Goal: Transaction & Acquisition: Purchase product/service

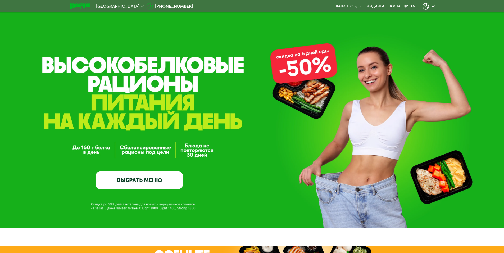
click at [119, 180] on link "ВЫБРАТЬ МЕНЮ" at bounding box center [139, 179] width 87 height 17
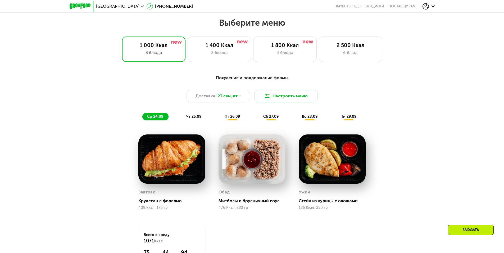
scroll to position [439, 0]
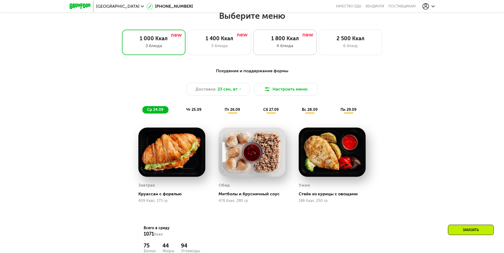
click at [294, 44] on div "4 блюда" at bounding box center [285, 46] width 52 height 6
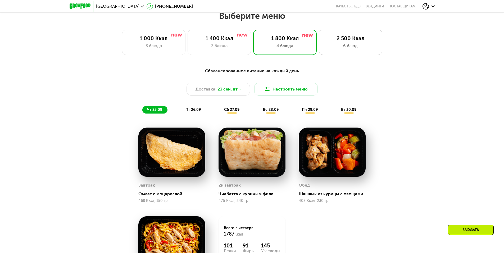
click at [351, 45] on div "6 блюд" at bounding box center [350, 46] width 52 height 6
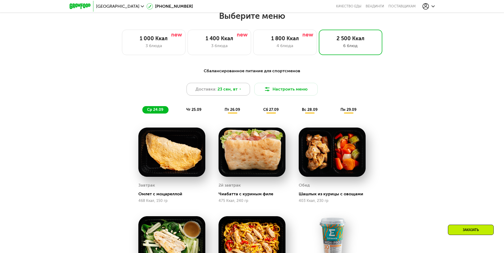
click at [232, 90] on span "23 сен, вт" at bounding box center [227, 89] width 20 height 6
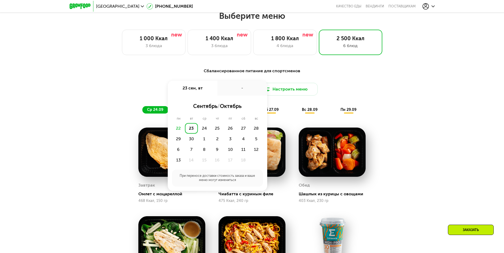
click at [191, 130] on div "23" at bounding box center [191, 128] width 13 height 11
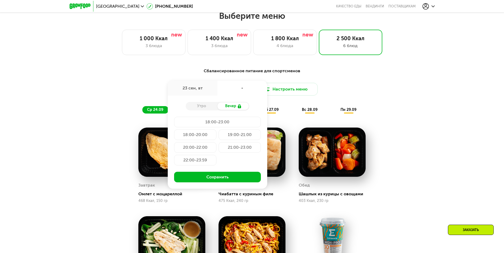
click at [205, 110] on div "Утро Вечер" at bounding box center [217, 106] width 63 height 8
click at [207, 110] on div "Утро" at bounding box center [202, 105] width 32 height 7
click at [200, 108] on div "Утро" at bounding box center [202, 105] width 32 height 7
click at [239, 108] on use at bounding box center [239, 106] width 3 height 4
click at [202, 147] on div "20:00-22:00" at bounding box center [195, 147] width 42 height 11
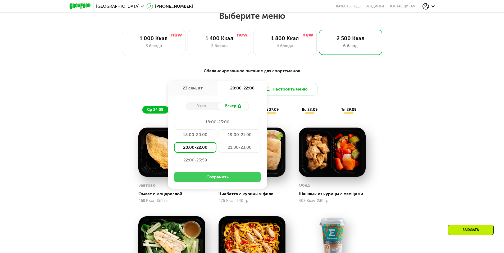
click at [234, 178] on button "Сохранить" at bounding box center [217, 177] width 87 height 11
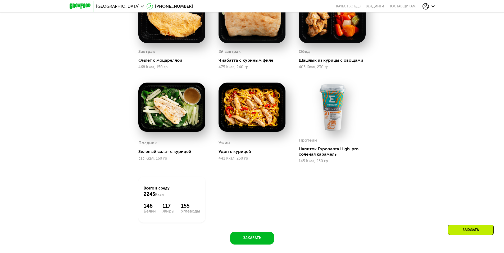
scroll to position [571, 0]
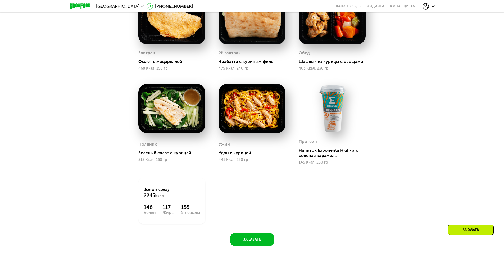
drag, startPoint x: 310, startPoint y: 158, endPoint x: 312, endPoint y: 156, distance: 2.8
click at [311, 157] on div "Напиток Exponenta High-pro соленая карамель" at bounding box center [334, 153] width 71 height 11
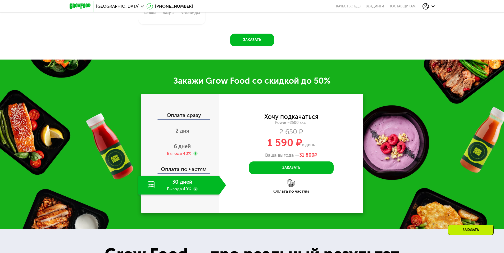
scroll to position [782, 0]
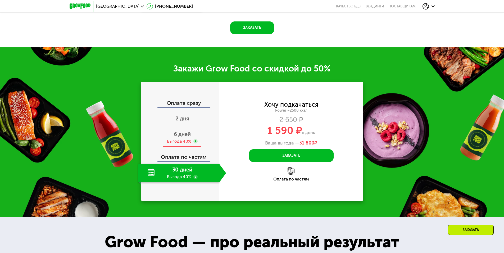
click at [182, 139] on div "6 дней Выгода 40%" at bounding box center [182, 137] width 88 height 19
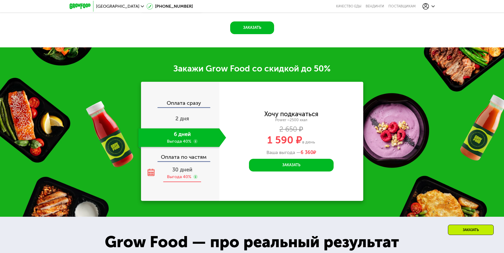
click at [177, 170] on span "30 дней" at bounding box center [182, 169] width 20 height 6
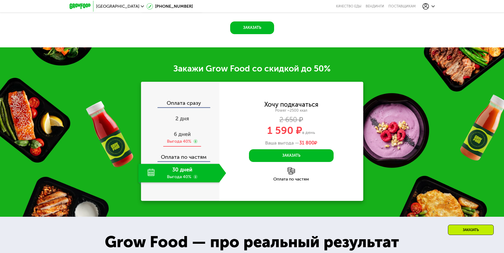
click at [183, 140] on div "Выгода 40%" at bounding box center [179, 141] width 24 height 6
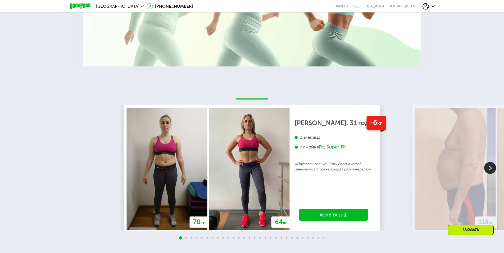
scroll to position [1179, 0]
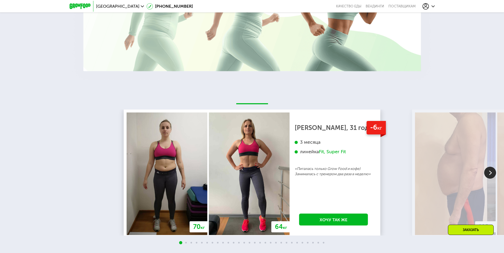
click at [492, 173] on img at bounding box center [490, 173] width 12 height 12
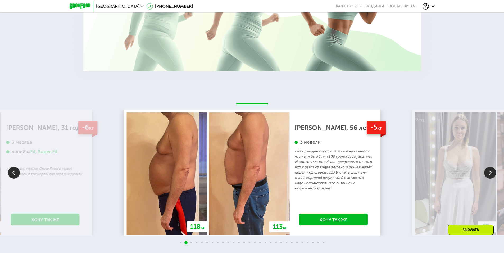
click at [492, 173] on img at bounding box center [490, 173] width 12 height 12
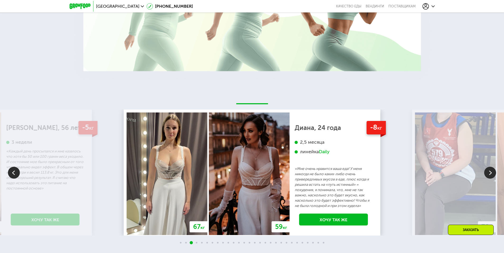
click at [492, 173] on img at bounding box center [490, 173] width 12 height 12
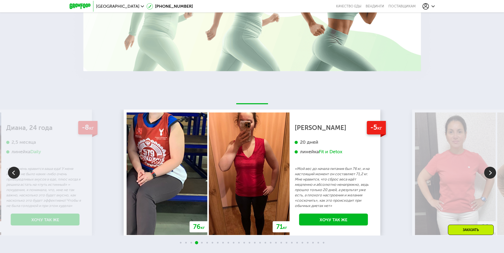
click at [492, 173] on img at bounding box center [490, 173] width 12 height 12
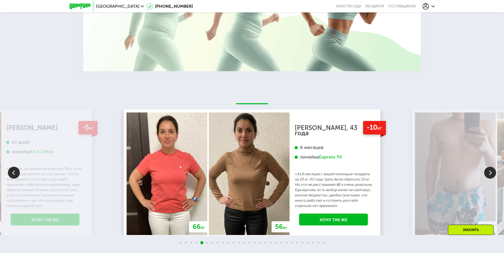
click at [492, 173] on img at bounding box center [490, 173] width 12 height 12
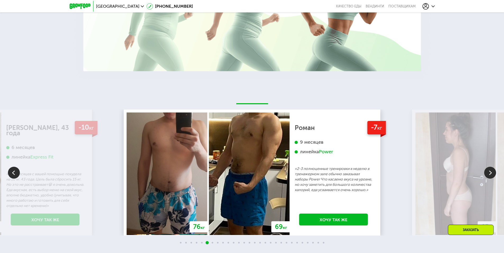
click at [492, 173] on img at bounding box center [490, 173] width 12 height 12
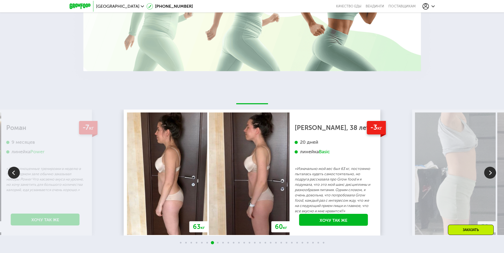
click at [492, 173] on img at bounding box center [490, 173] width 12 height 12
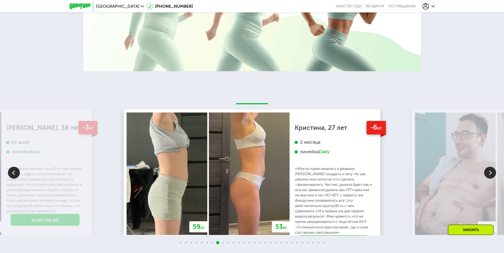
click at [489, 174] on img at bounding box center [490, 173] width 12 height 12
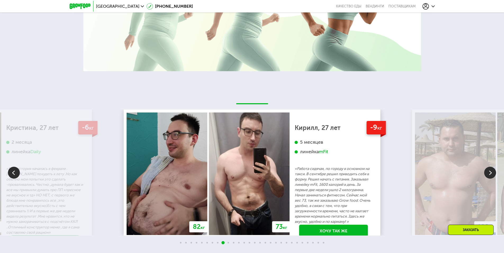
click at [489, 174] on img at bounding box center [490, 173] width 12 height 12
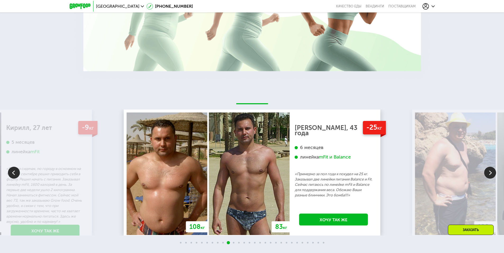
click at [11, 174] on img at bounding box center [14, 173] width 12 height 12
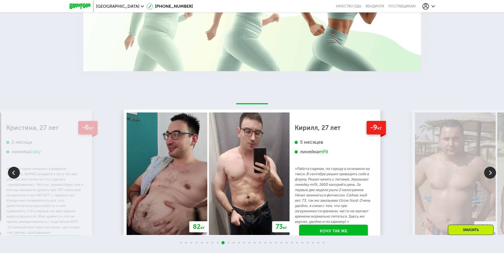
click at [13, 174] on img at bounding box center [14, 173] width 12 height 12
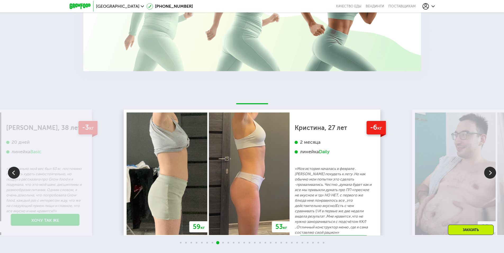
click at [13, 174] on img at bounding box center [14, 173] width 12 height 12
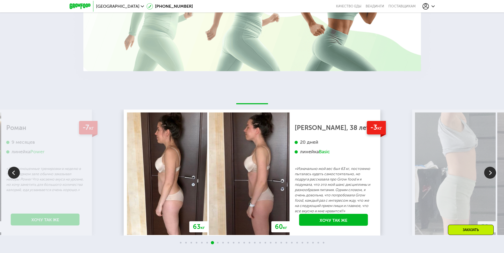
click at [13, 174] on img at bounding box center [14, 173] width 12 height 12
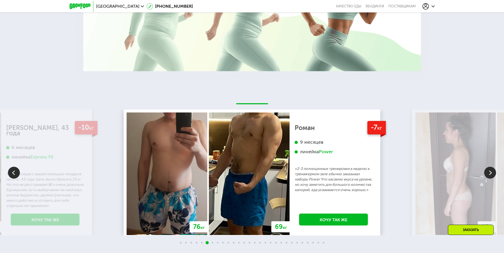
click at [13, 174] on img at bounding box center [14, 173] width 12 height 12
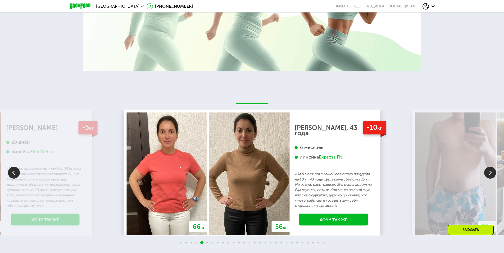
click at [13, 174] on img at bounding box center [14, 173] width 12 height 12
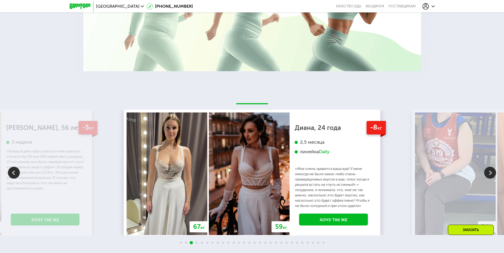
click at [13, 174] on img at bounding box center [14, 173] width 12 height 12
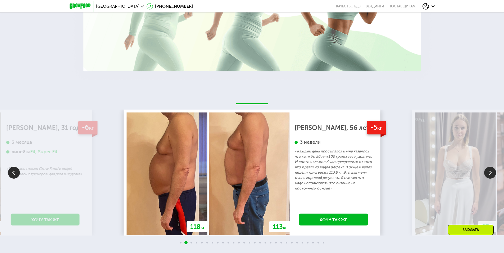
click at [13, 174] on img at bounding box center [14, 173] width 12 height 12
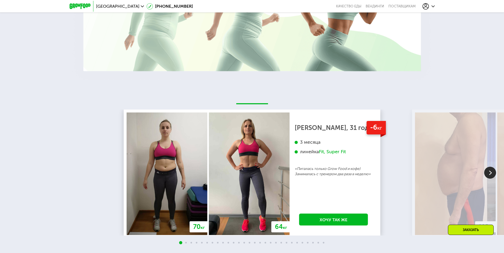
click at [13, 174] on div "70 кг 64 кг -6 кг Екатерина, 31 год 3 месяца линейка Fit, Super Fit «Питалась т…" at bounding box center [252, 173] width 504 height 126
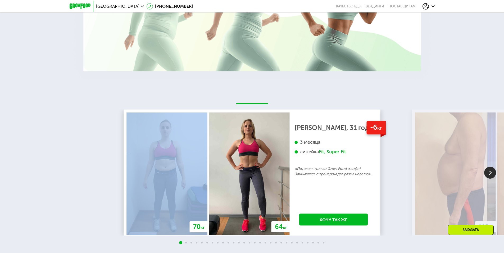
click at [13, 174] on div "70 кг 64 кг -6 кг Екатерина, 31 год 3 месяца линейка Fit, Super Fit «Питалась т…" at bounding box center [252, 173] width 504 height 126
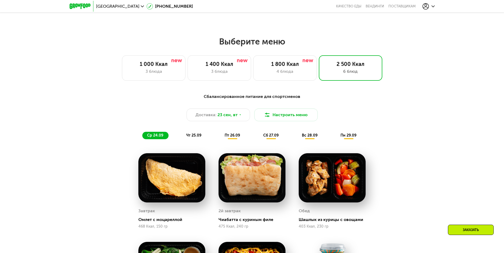
scroll to position [412, 0]
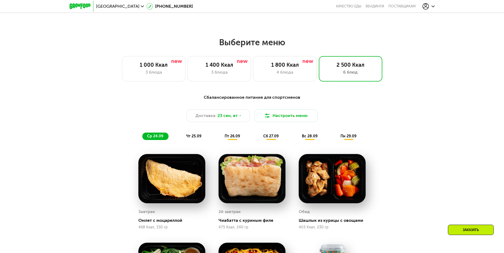
click at [232, 138] on span "пт 26.09" at bounding box center [232, 136] width 15 height 4
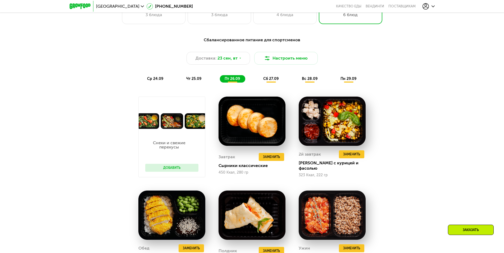
scroll to position [491, 0]
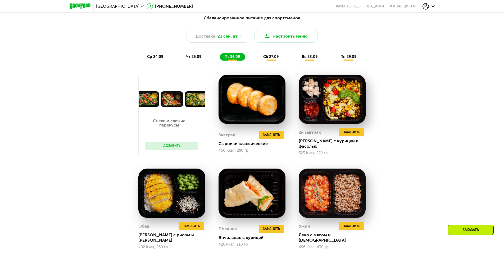
click at [193, 58] on span "чт 25.09" at bounding box center [193, 56] width 15 height 4
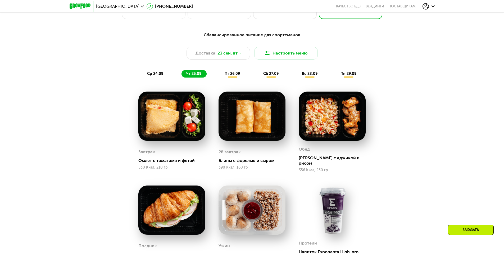
scroll to position [465, 0]
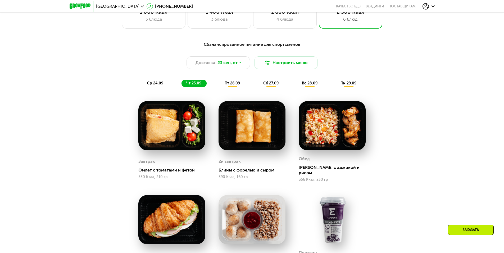
click at [235, 85] on span "пт 26.09" at bounding box center [232, 83] width 15 height 4
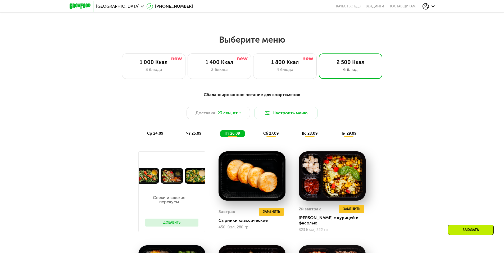
scroll to position [412, 0]
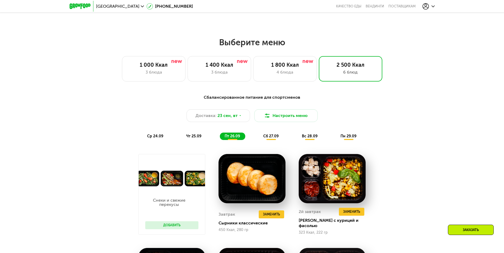
click at [275, 138] on span "сб 27.09" at bounding box center [270, 136] width 15 height 4
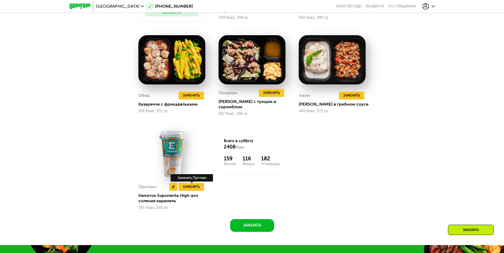
scroll to position [624, 0]
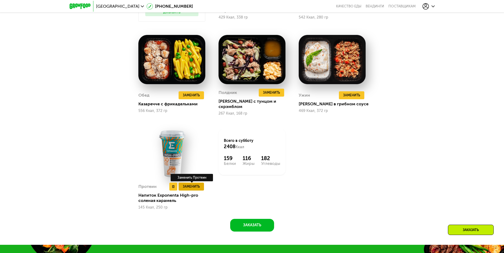
click at [198, 184] on span "Заменить" at bounding box center [191, 186] width 17 height 5
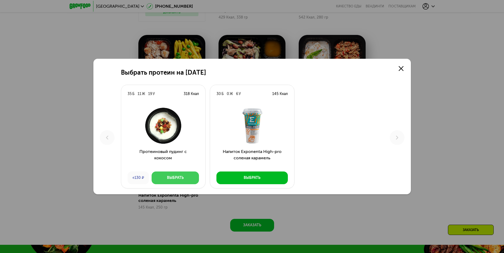
click at [175, 179] on div "Выбрать" at bounding box center [175, 177] width 17 height 5
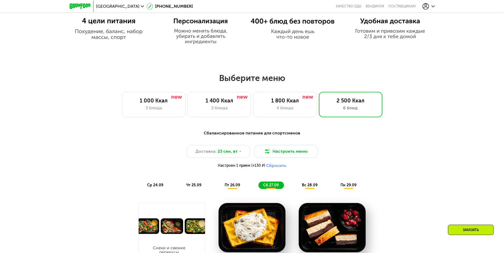
scroll to position [372, 0]
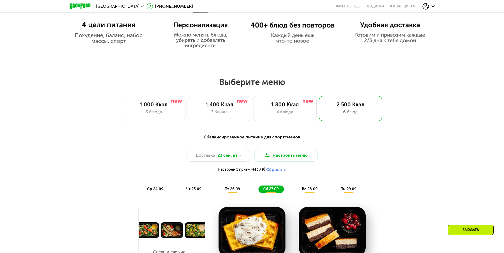
click at [310, 190] on span "вс 28.09" at bounding box center [310, 189] width 16 height 4
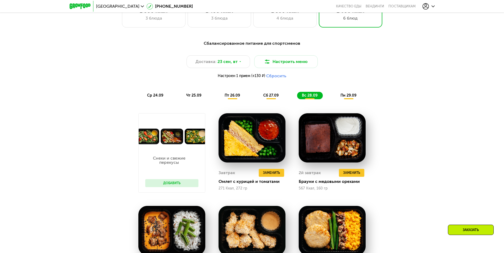
scroll to position [425, 0]
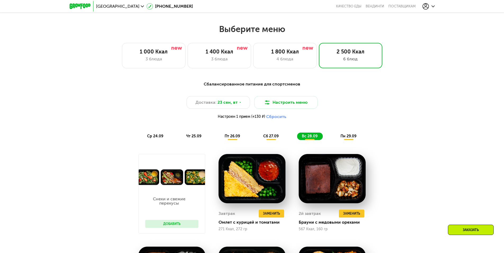
click at [349, 135] on div "пн 29.09" at bounding box center [349, 136] width 26 height 7
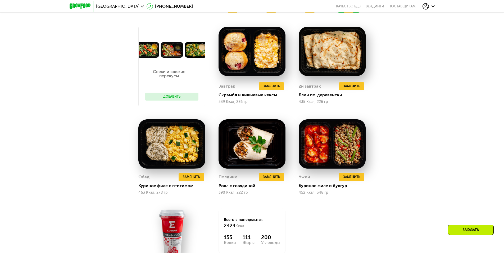
scroll to position [584, 0]
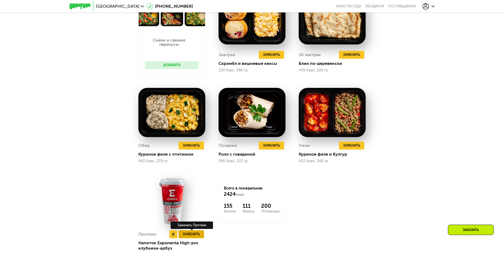
click at [193, 234] on span "Заменить" at bounding box center [191, 233] width 17 height 5
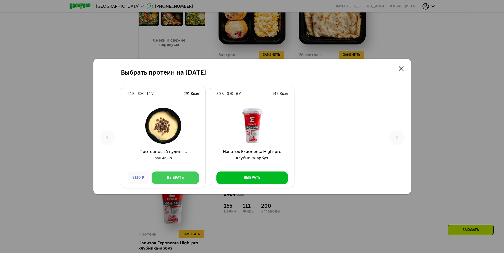
click at [177, 179] on div "Выбрать" at bounding box center [175, 177] width 17 height 5
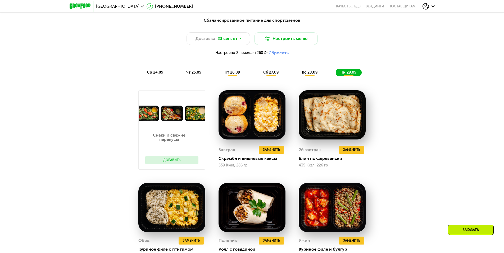
scroll to position [478, 0]
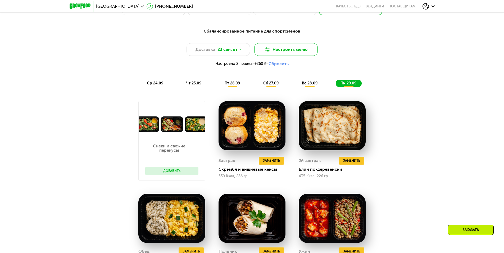
click at [303, 53] on button "Настроить меню" at bounding box center [285, 49] width 63 height 13
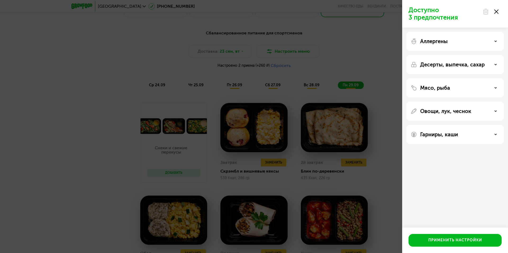
click at [497, 11] on icon at bounding box center [496, 12] width 4 height 4
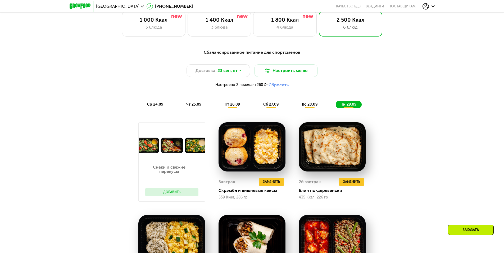
scroll to position [452, 0]
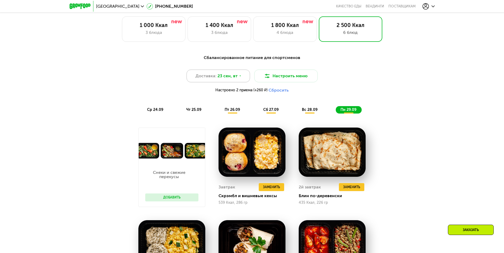
click at [239, 77] on icon at bounding box center [240, 75] width 3 height 3
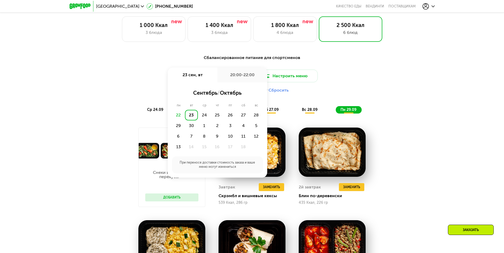
click at [400, 80] on div "Доставка: 23 сен, вт 23 сен, вт 20:00-22:00 сентябрь / октябрь пн вт ср чт пт с…" at bounding box center [251, 83] width 313 height 26
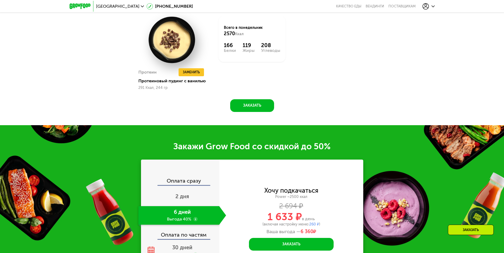
scroll to position [769, 0]
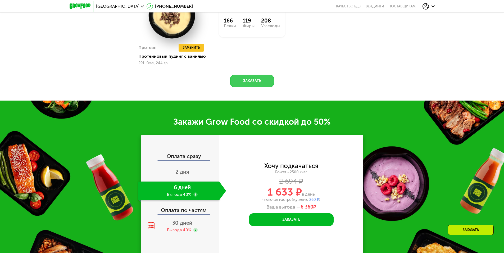
click at [250, 86] on button "Заказать" at bounding box center [252, 81] width 44 height 13
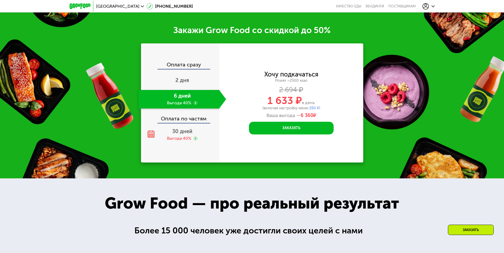
scroll to position [872, 0]
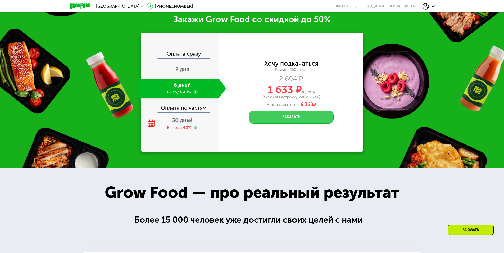
click at [268, 122] on button "Заказать" at bounding box center [291, 117] width 85 height 13
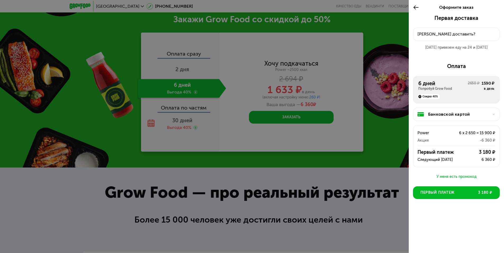
click at [490, 113] on div at bounding box center [492, 114] width 6 height 3
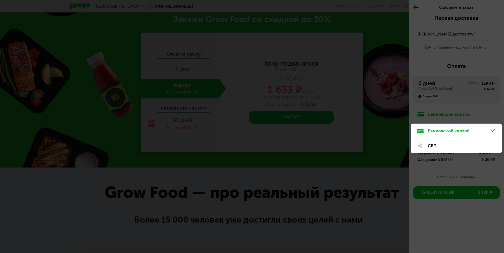
click at [454, 129] on div "Банковской картой" at bounding box center [459, 131] width 63 height 6
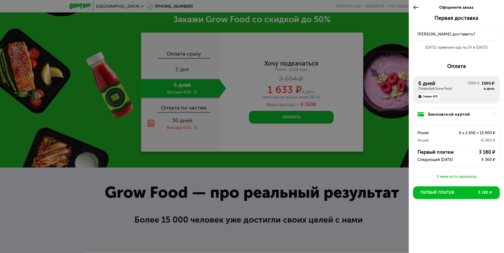
click at [416, 9] on icon at bounding box center [416, 7] width 6 height 6
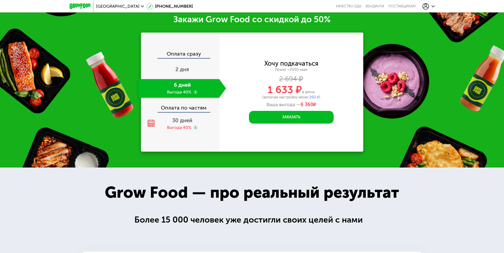
click at [312, 98] on span "260 ₽" at bounding box center [314, 97] width 10 height 4
click at [316, 98] on span "260 ₽" at bounding box center [314, 97] width 10 height 4
click at [309, 98] on div "(включая настройку меню: 260 ₽ )" at bounding box center [291, 97] width 144 height 4
click at [294, 98] on div "(включая настройку меню: 260 ₽ )" at bounding box center [291, 97] width 144 height 4
click at [278, 95] on span "1 633 ₽" at bounding box center [284, 90] width 34 height 12
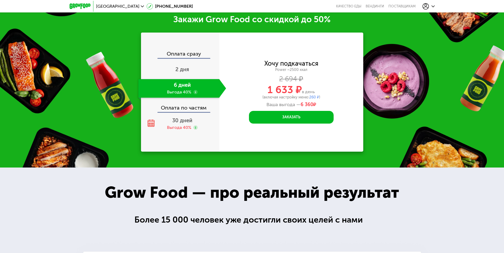
click at [286, 92] on span "1 633 ₽" at bounding box center [284, 90] width 34 height 12
click at [314, 92] on span "в день" at bounding box center [308, 91] width 13 height 5
click at [312, 94] on span "в день" at bounding box center [308, 91] width 13 height 5
click at [294, 96] on span "1 633 ₽" at bounding box center [284, 90] width 34 height 12
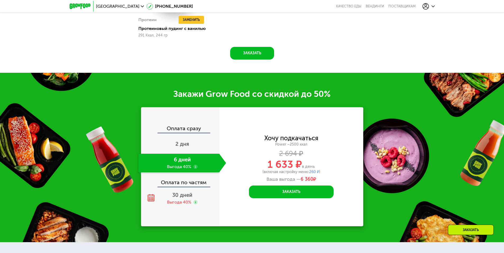
scroll to position [792, 0]
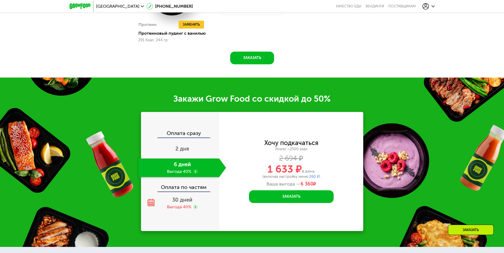
click at [188, 135] on div "Оплата сразу" at bounding box center [181, 133] width 78 height 7
click at [194, 173] on use at bounding box center [195, 171] width 4 height 4
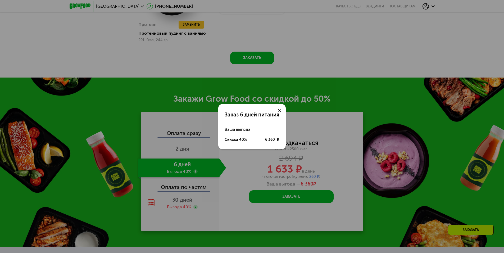
click at [279, 109] on icon at bounding box center [279, 110] width 3 height 3
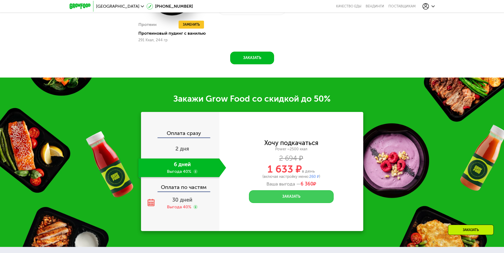
click at [293, 198] on button "Заказать" at bounding box center [291, 196] width 85 height 13
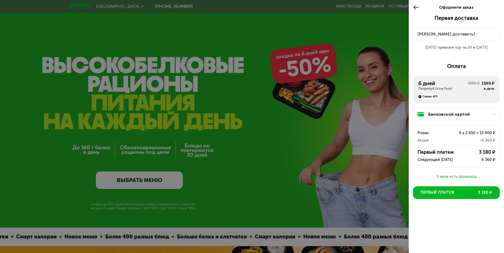
click at [455, 30] on button "[PERSON_NAME] доставить?" at bounding box center [456, 34] width 87 height 13
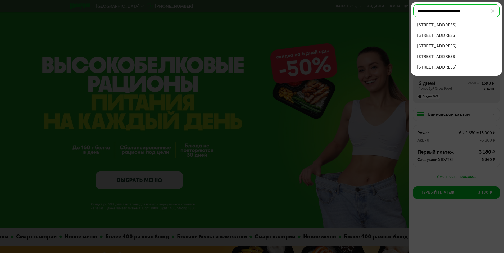
click at [472, 25] on div "ул Большая Академическая, д 49 к 1" at bounding box center [456, 25] width 78 height 6
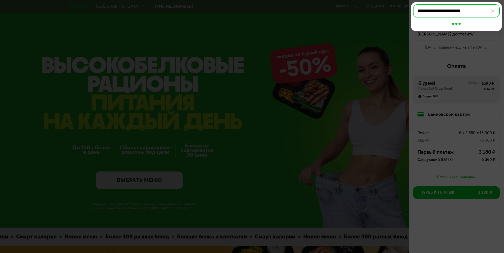
type input "**********"
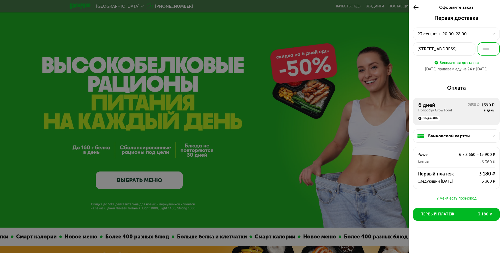
click at [492, 50] on input "text" at bounding box center [488, 48] width 22 height 13
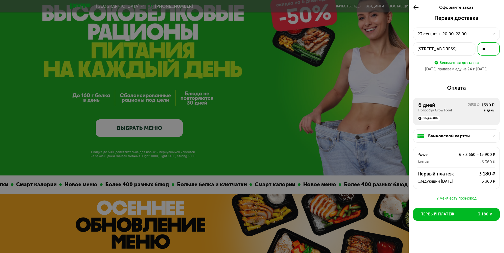
scroll to position [53, 0]
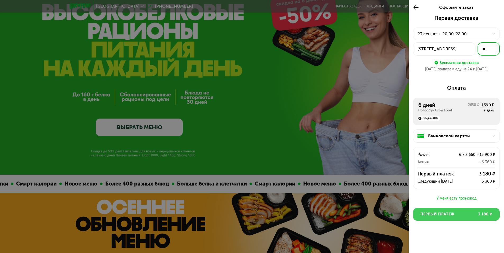
type input "**"
click at [448, 213] on span "Первый платеж" at bounding box center [437, 214] width 34 height 5
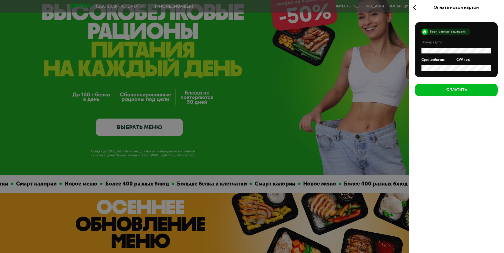
scroll to position [0, 0]
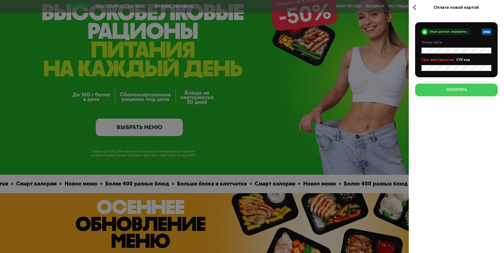
click at [441, 89] on button "Оплатить" at bounding box center [456, 90] width 83 height 13
click at [462, 88] on div "Оплатить" at bounding box center [456, 89] width 20 height 5
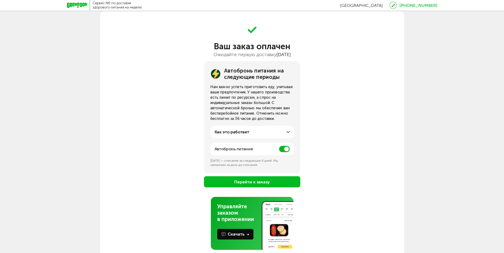
scroll to position [25, 0]
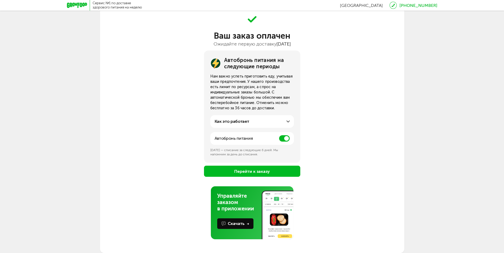
click at [286, 121] on div "Как это работает" at bounding box center [252, 121] width 75 height 6
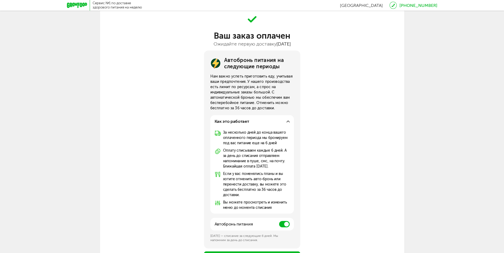
click at [286, 121] on div "Как это работает" at bounding box center [252, 121] width 75 height 6
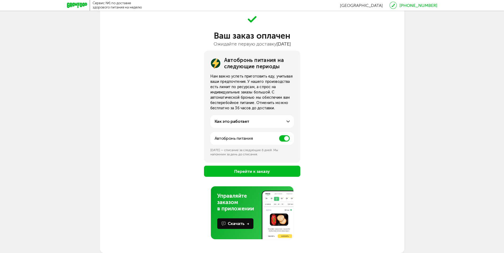
click at [283, 137] on span at bounding box center [284, 138] width 11 height 6
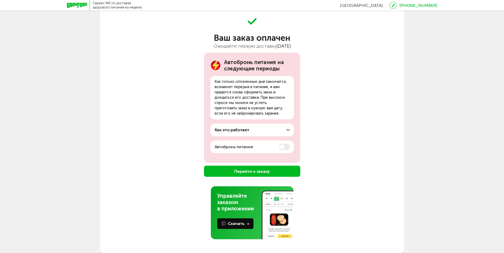
click at [257, 173] on button "Перейти к заказу" at bounding box center [252, 171] width 96 height 11
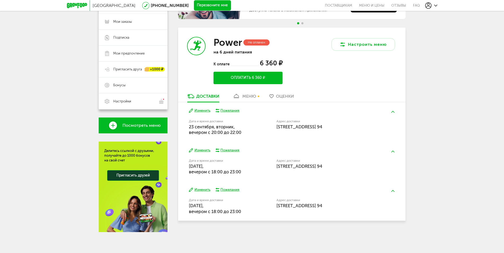
scroll to position [75, 0]
click at [289, 95] on span "Оценки" at bounding box center [285, 95] width 18 height 5
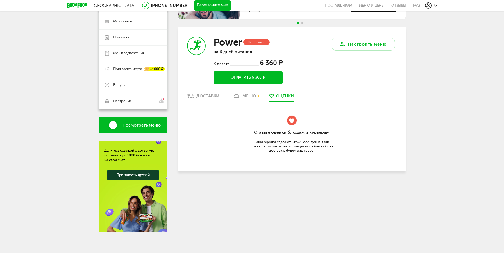
click at [251, 96] on div "меню" at bounding box center [249, 95] width 14 height 5
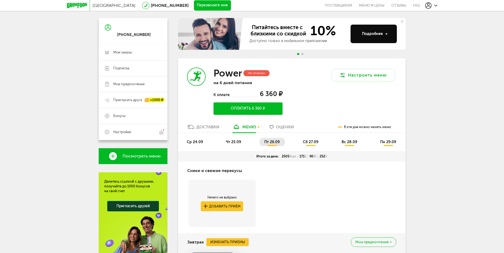
scroll to position [53, 0]
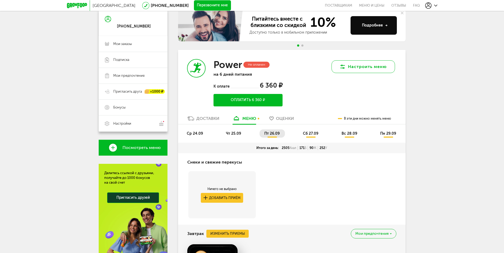
click at [375, 66] on button "Настроить меню" at bounding box center [362, 66] width 63 height 13
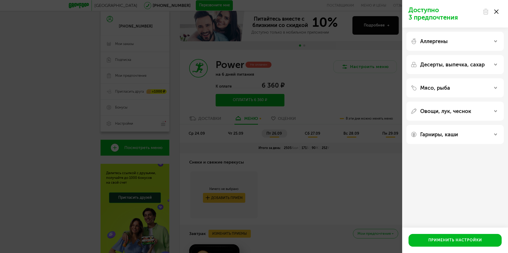
click at [494, 12] on icon at bounding box center [496, 12] width 4 height 4
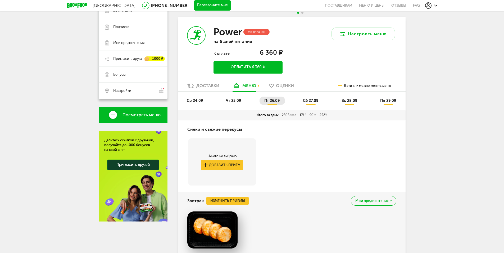
scroll to position [106, 0]
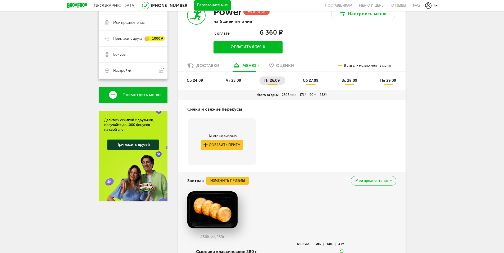
click at [236, 81] on span "чт 25.09" at bounding box center [233, 80] width 15 height 4
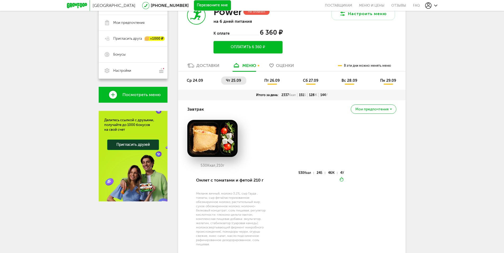
click at [190, 80] on span "ср 24.09" at bounding box center [195, 80] width 16 height 4
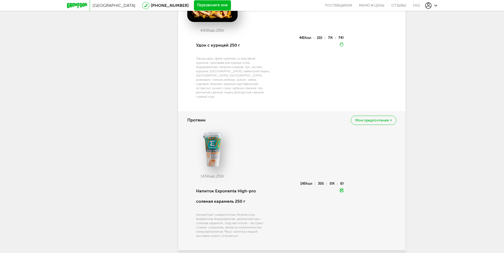
scroll to position [897, 0]
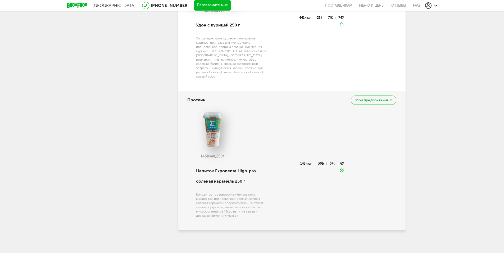
click at [382, 95] on div "Мои предпочтения" at bounding box center [373, 99] width 45 height 9
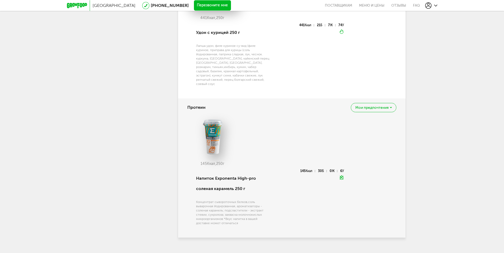
scroll to position [888, 0]
click at [368, 107] on span "Мои предпочтения" at bounding box center [371, 109] width 33 height 4
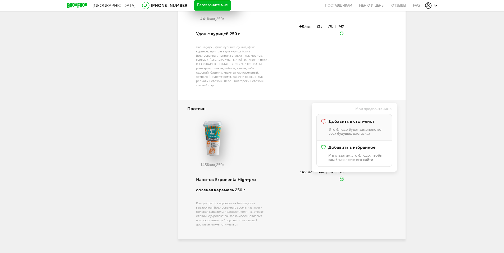
click at [382, 129] on p "Это блюдо будет заменено во всех будущих доставках" at bounding box center [358, 131] width 58 height 8
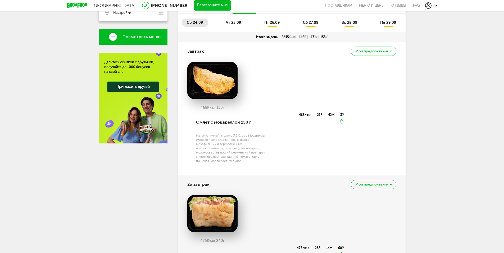
scroll to position [56, 0]
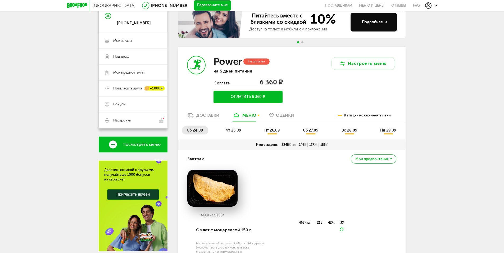
drag, startPoint x: 230, startPoint y: 127, endPoint x: 309, endPoint y: 128, distance: 78.3
click at [231, 127] on li "чт 25.09" at bounding box center [233, 130] width 25 height 8
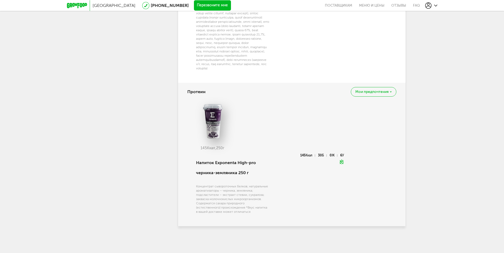
scroll to position [966, 0]
click at [383, 94] on span "Мои предпочтения" at bounding box center [371, 92] width 33 height 4
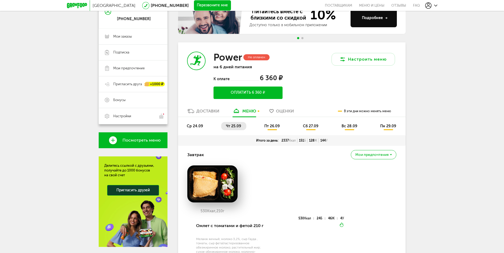
scroll to position [44, 0]
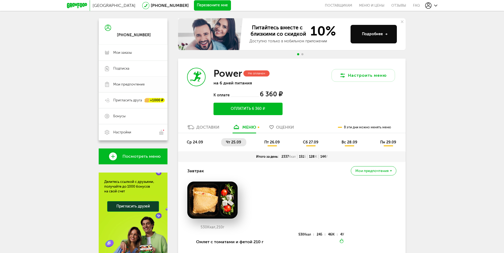
click at [116, 82] on span "Мои предпочтения" at bounding box center [128, 84] width 31 height 5
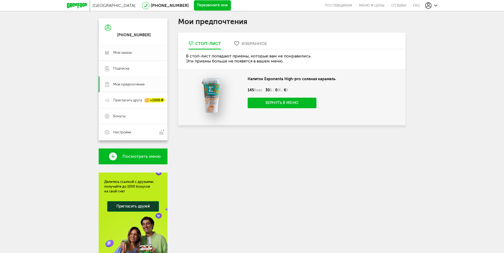
click at [119, 53] on span "Мои заказы" at bounding box center [122, 52] width 19 height 5
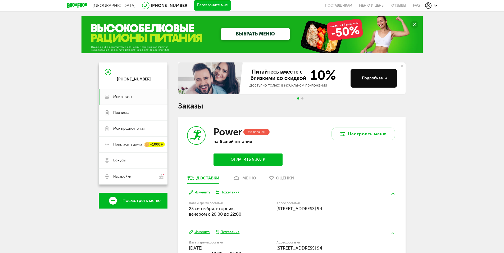
click at [243, 179] on div "меню" at bounding box center [249, 177] width 14 height 5
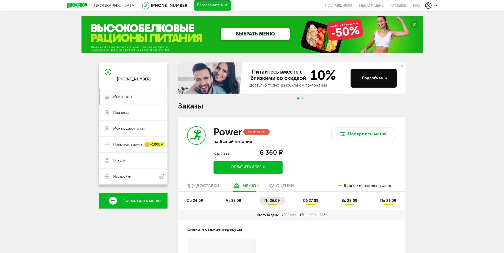
click at [132, 97] on span "Мои заказы" at bounding box center [137, 96] width 48 height 5
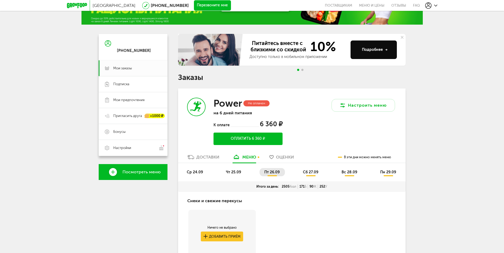
scroll to position [55, 0]
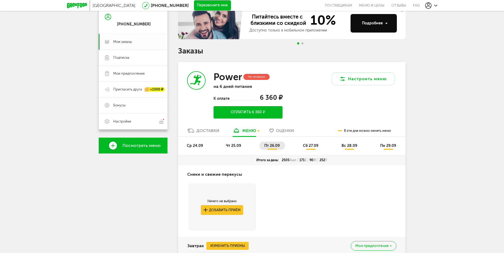
click at [205, 128] on link "Доставки" at bounding box center [203, 132] width 37 height 8
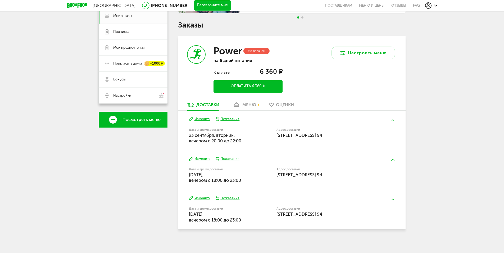
scroll to position [84, 0]
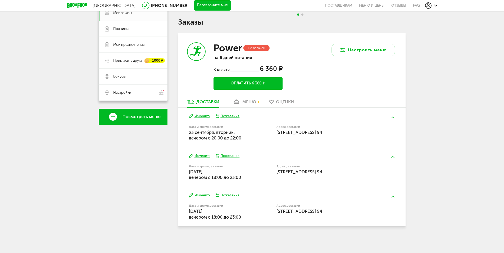
click at [203, 194] on button "Изменить" at bounding box center [199, 195] width 21 height 5
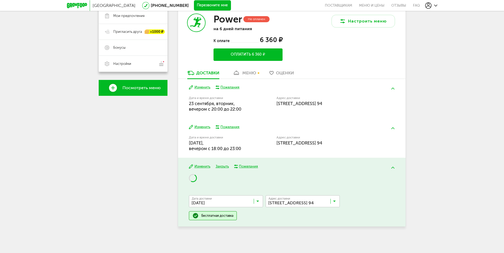
scroll to position [116, 0]
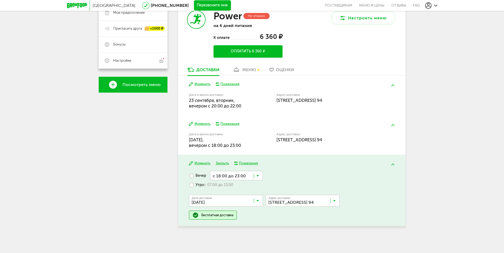
click at [259, 176] on input "Search for option" at bounding box center [236, 175] width 53 height 9
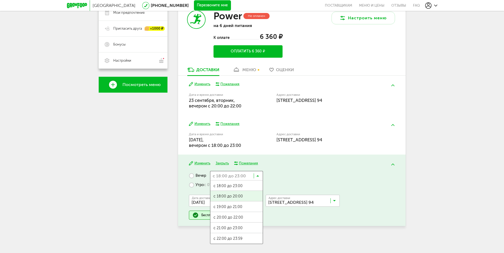
click at [309, 176] on div "Вечер с 18:00 до 23:00 Загрузка... с 18:00 до 23:00 с 18:00 до 20:00 с 19:00 до…" at bounding box center [292, 195] width 206 height 49
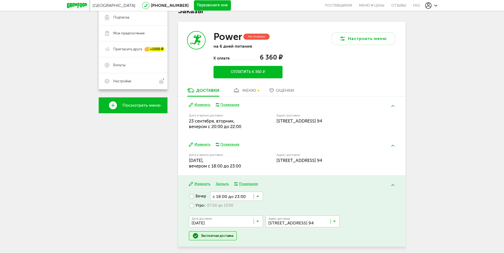
scroll to position [89, 0]
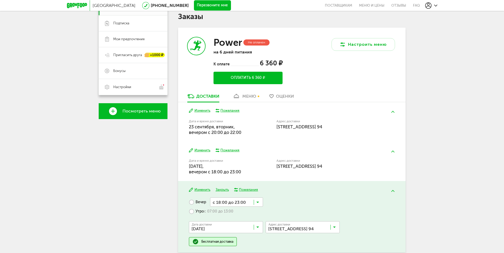
click at [234, 110] on div "Пожелания" at bounding box center [229, 110] width 19 height 5
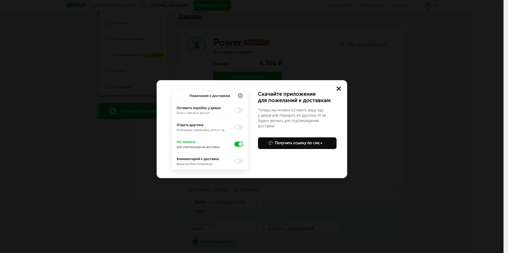
click at [240, 143] on img at bounding box center [209, 131] width 89 height 93
click at [236, 144] on img at bounding box center [209, 131] width 89 height 93
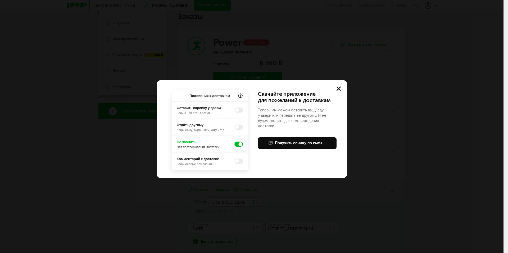
click at [236, 144] on img at bounding box center [209, 131] width 89 height 93
click at [241, 95] on img at bounding box center [209, 131] width 89 height 93
click at [338, 86] on icon at bounding box center [338, 88] width 4 height 4
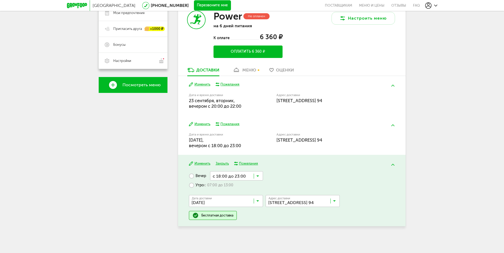
scroll to position [116, 0]
click at [203, 124] on button "Изменить" at bounding box center [199, 123] width 21 height 5
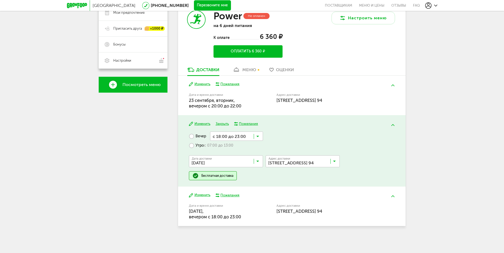
click at [200, 82] on button "Изменить" at bounding box center [199, 84] width 21 height 5
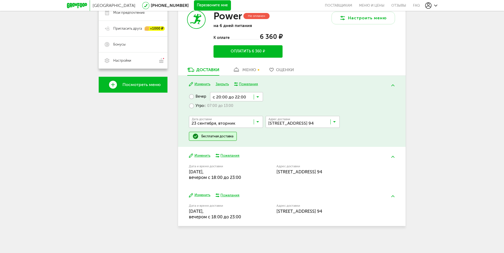
click at [206, 194] on button "Изменить" at bounding box center [199, 195] width 21 height 5
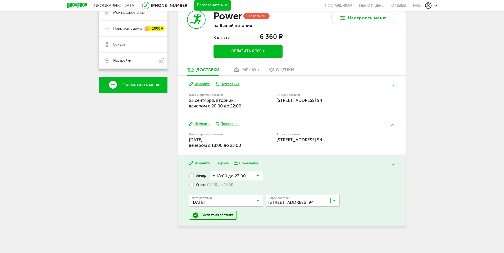
click at [197, 185] on label "Утро с 07:00 до 13:00" at bounding box center [211, 184] width 44 height 9
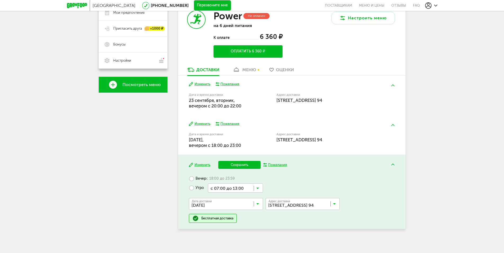
scroll to position [119, 0]
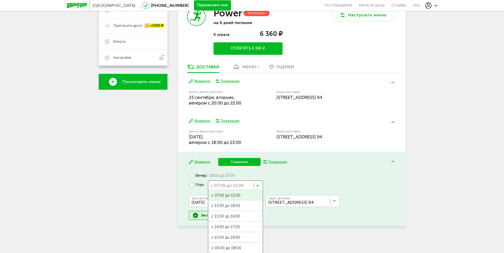
click at [256, 183] on input "Search for option" at bounding box center [235, 184] width 55 height 9
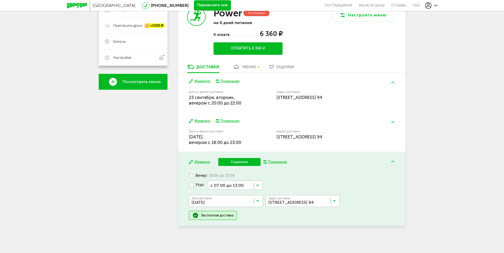
click at [258, 185] on icon at bounding box center [257, 186] width 3 height 5
click at [247, 161] on button "Сохранить" at bounding box center [239, 162] width 42 height 8
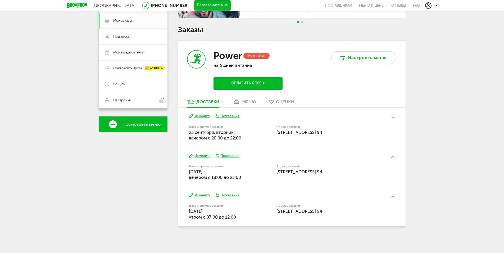
scroll to position [76, 0]
click at [260, 207] on div "Дата и время доставки 28 сентября, воскресенье, утром c 07:00 до 12:00" at bounding box center [233, 211] width 88 height 17
click at [203, 195] on button "Изменить" at bounding box center [199, 195] width 21 height 5
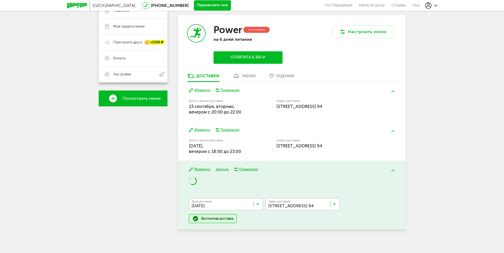
scroll to position [106, 0]
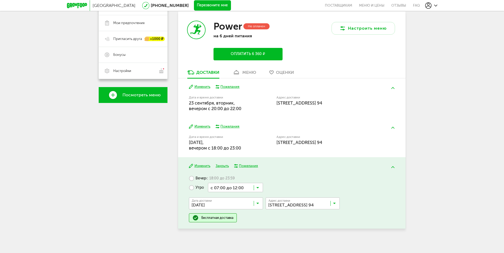
click at [203, 178] on label "Вечер с 18:00 до 23:59" at bounding box center [212, 178] width 46 height 9
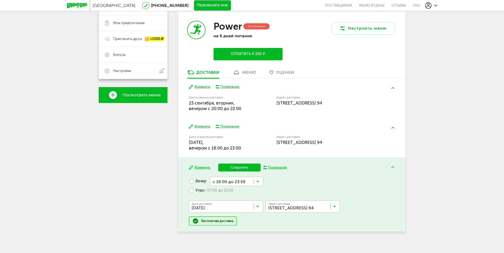
click at [260, 183] on input "Search for option" at bounding box center [236, 181] width 53 height 9
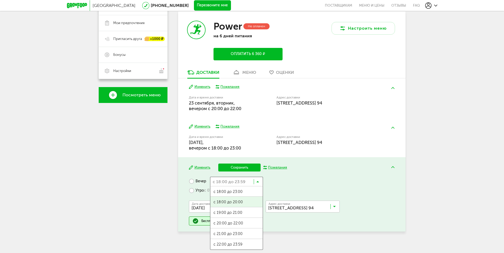
click at [244, 200] on span "с 18:00 до 20:00" at bounding box center [236, 202] width 52 height 11
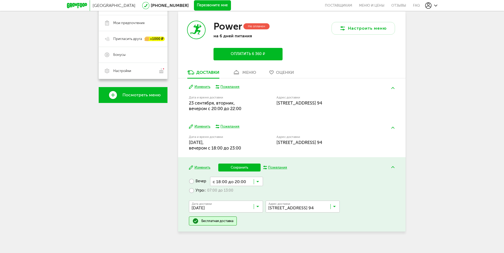
click at [245, 170] on button "Сохранить" at bounding box center [239, 167] width 42 height 8
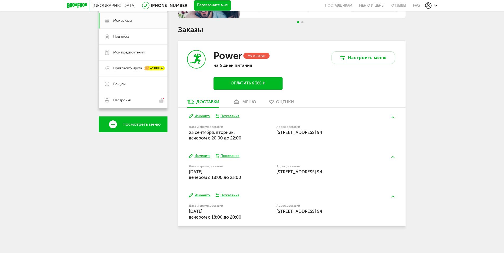
scroll to position [76, 0]
click at [204, 155] on button "Изменить" at bounding box center [199, 155] width 21 height 5
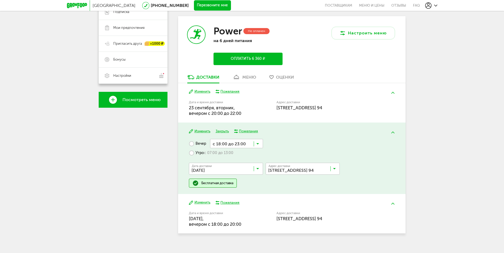
scroll to position [103, 0]
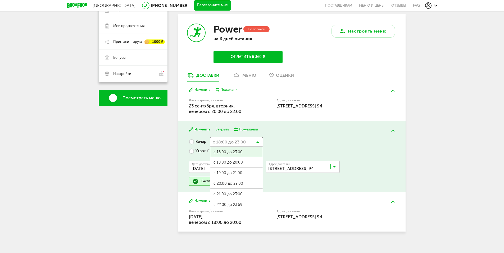
click at [260, 142] on input "Search for option" at bounding box center [236, 141] width 53 height 9
click at [246, 183] on span "с 20:00 до 22:00" at bounding box center [236, 183] width 52 height 11
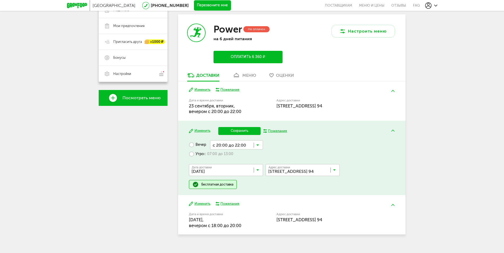
click at [244, 130] on button "Сохранить" at bounding box center [239, 131] width 42 height 8
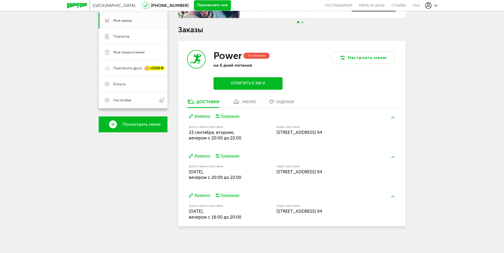
scroll to position [76, 0]
click at [256, 101] on div "меню" at bounding box center [249, 101] width 14 height 5
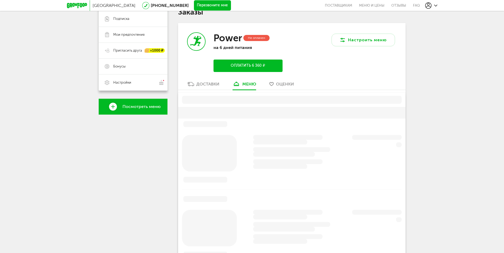
scroll to position [104, 0]
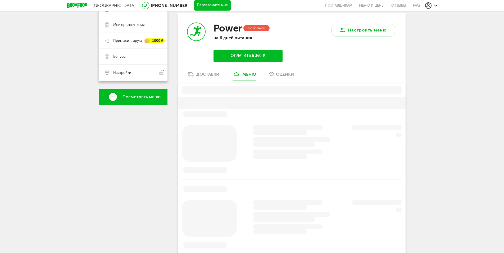
click at [209, 76] on div "Доставки" at bounding box center [207, 74] width 23 height 5
